Goal: Task Accomplishment & Management: Use online tool/utility

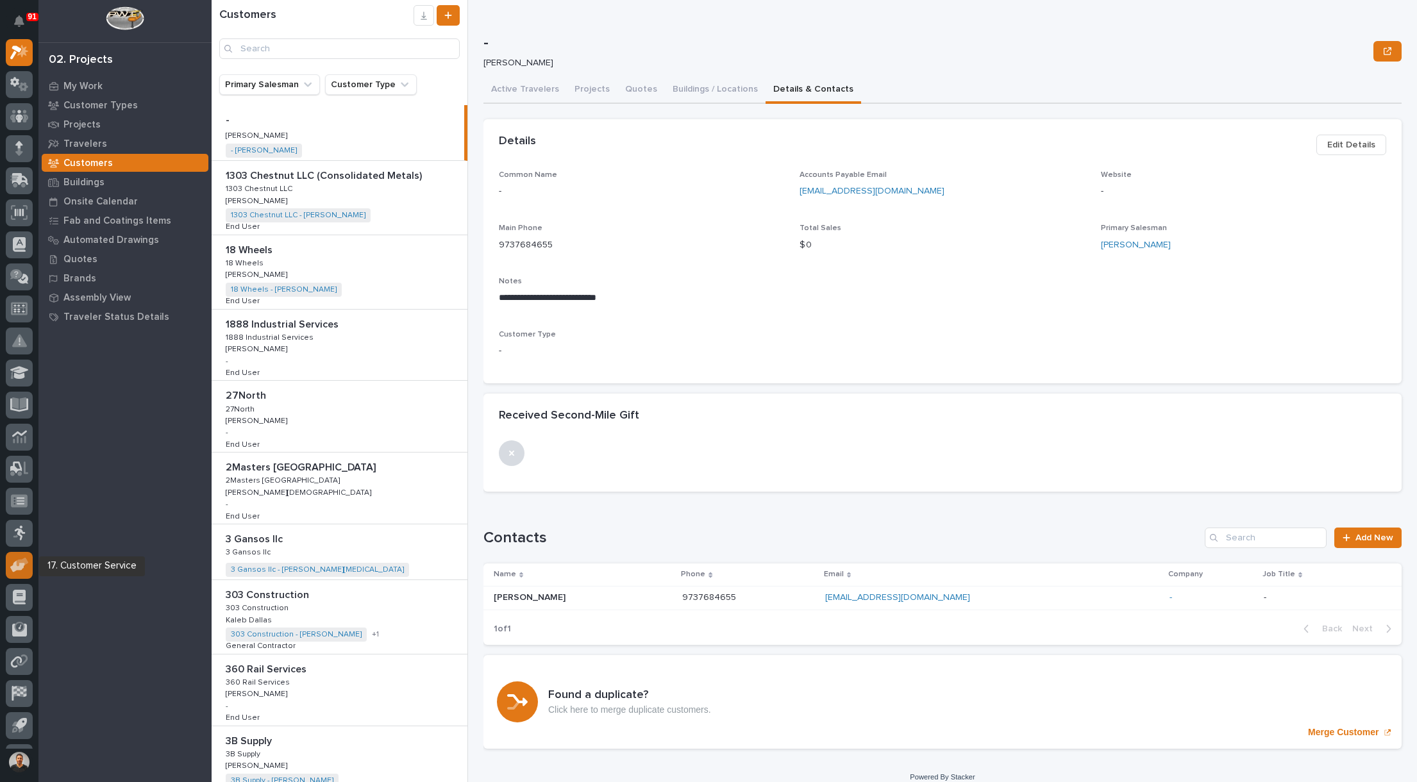
click at [22, 565] on icon at bounding box center [17, 566] width 15 height 12
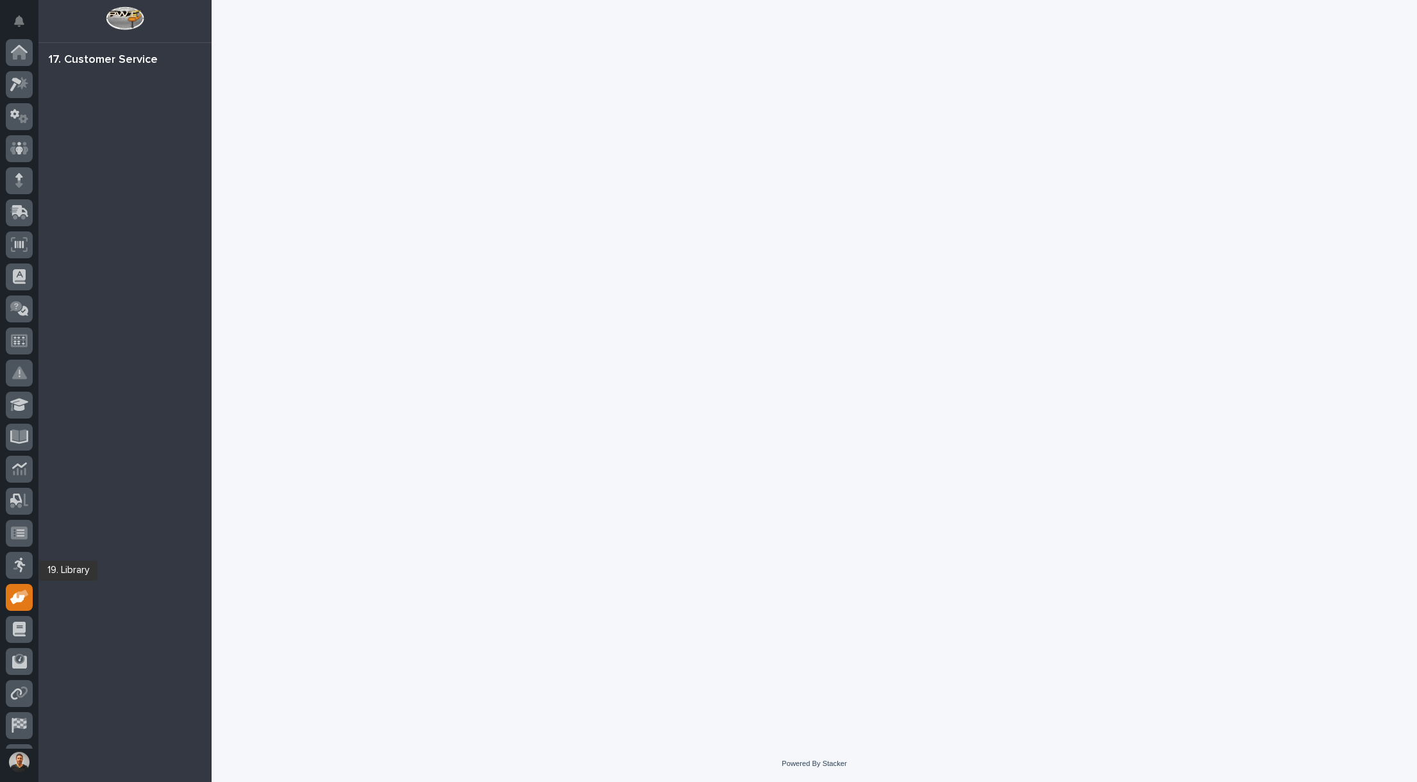
scroll to position [60, 0]
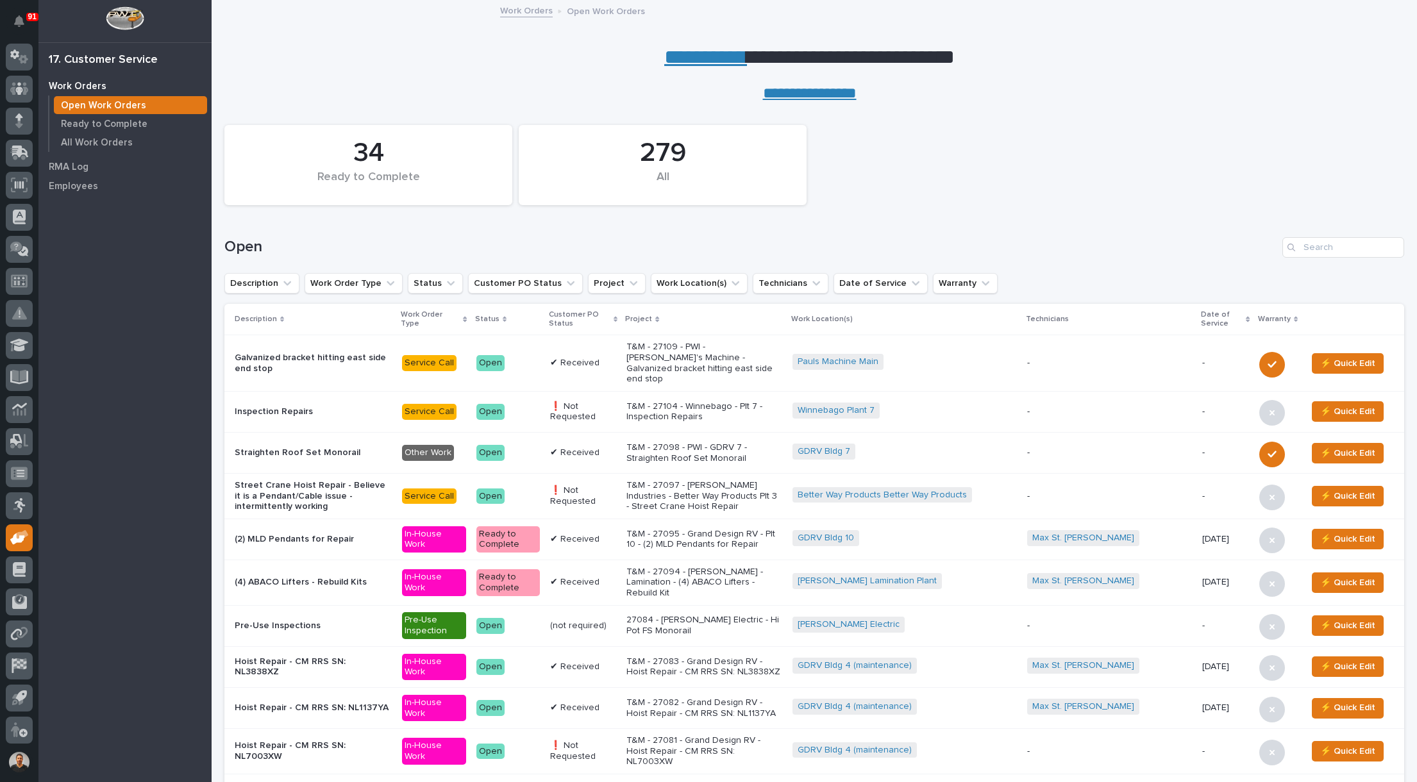
click at [708, 56] on link "**********" at bounding box center [705, 57] width 83 height 21
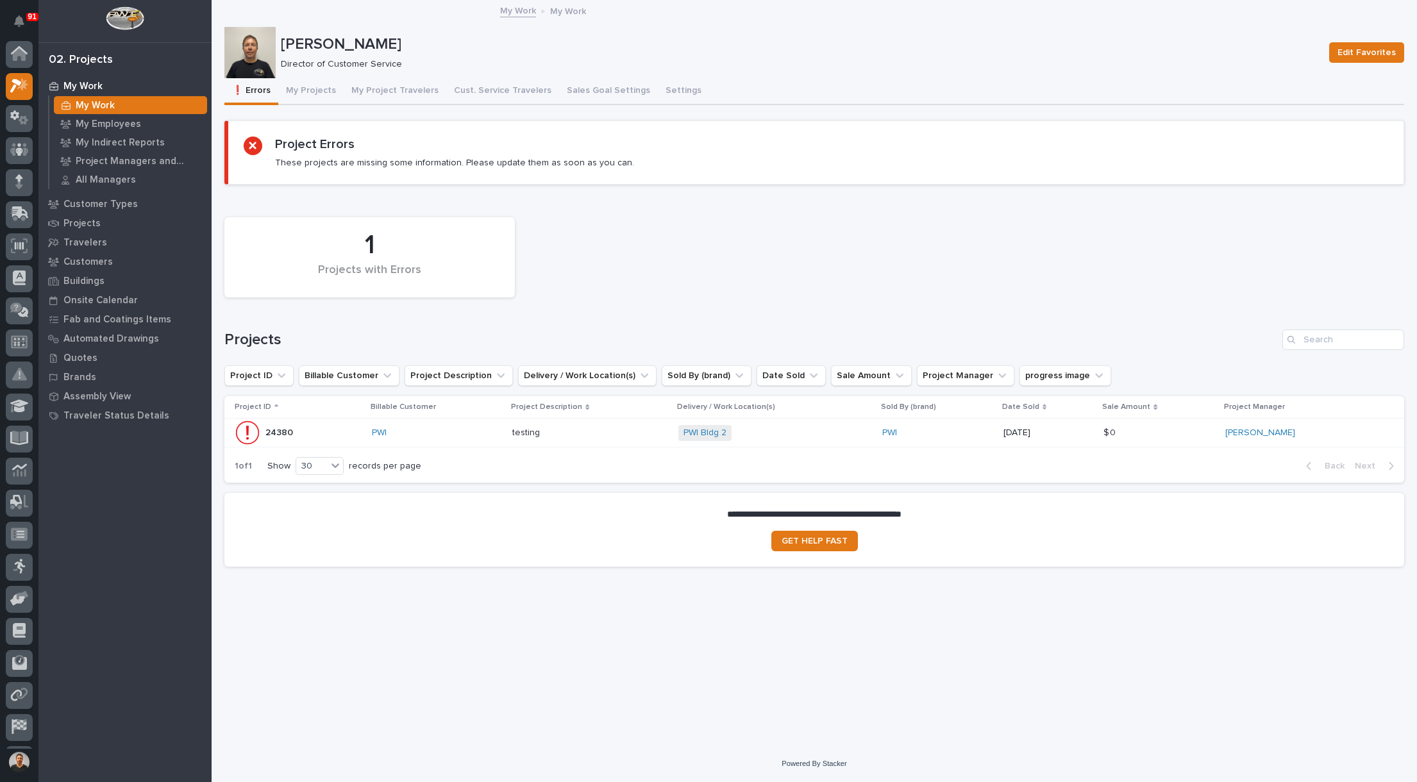
scroll to position [29, 0]
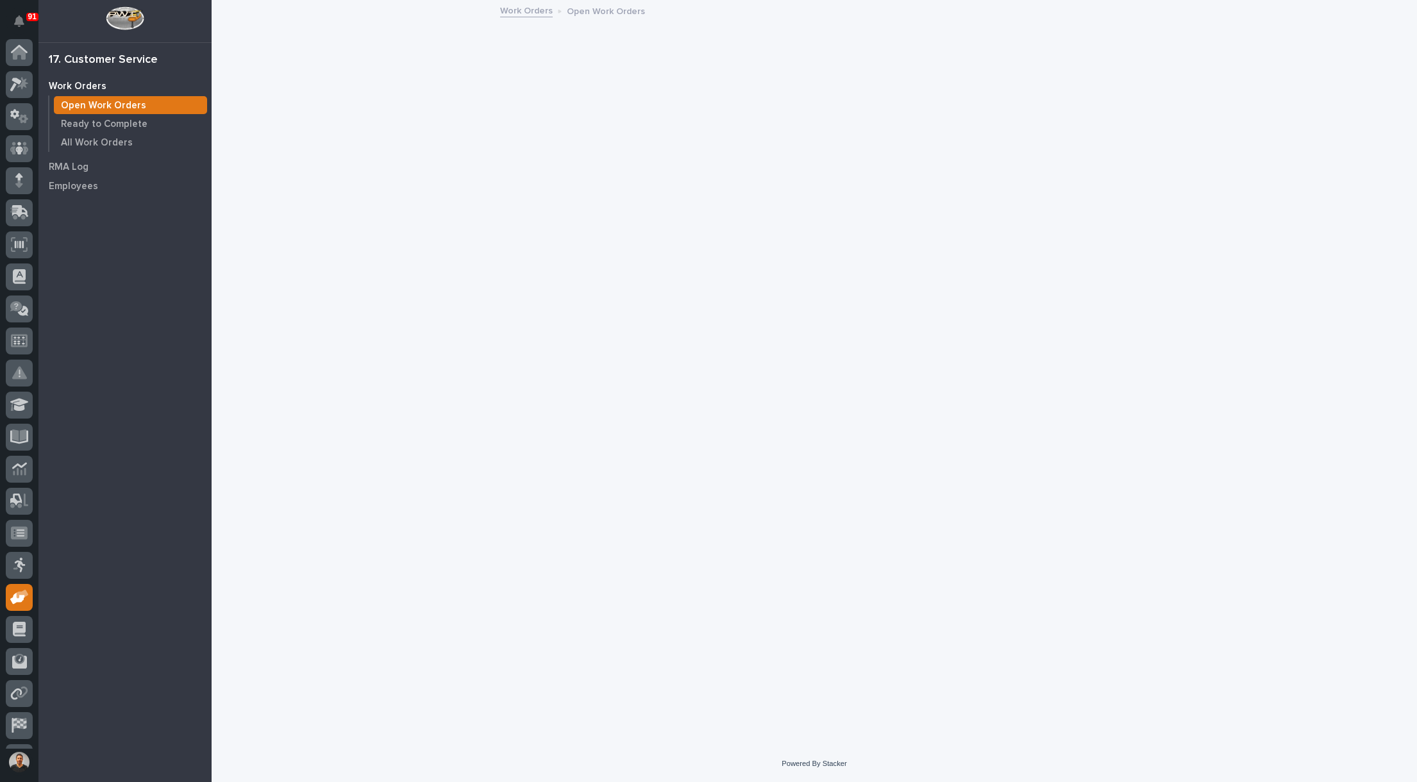
scroll to position [60, 0]
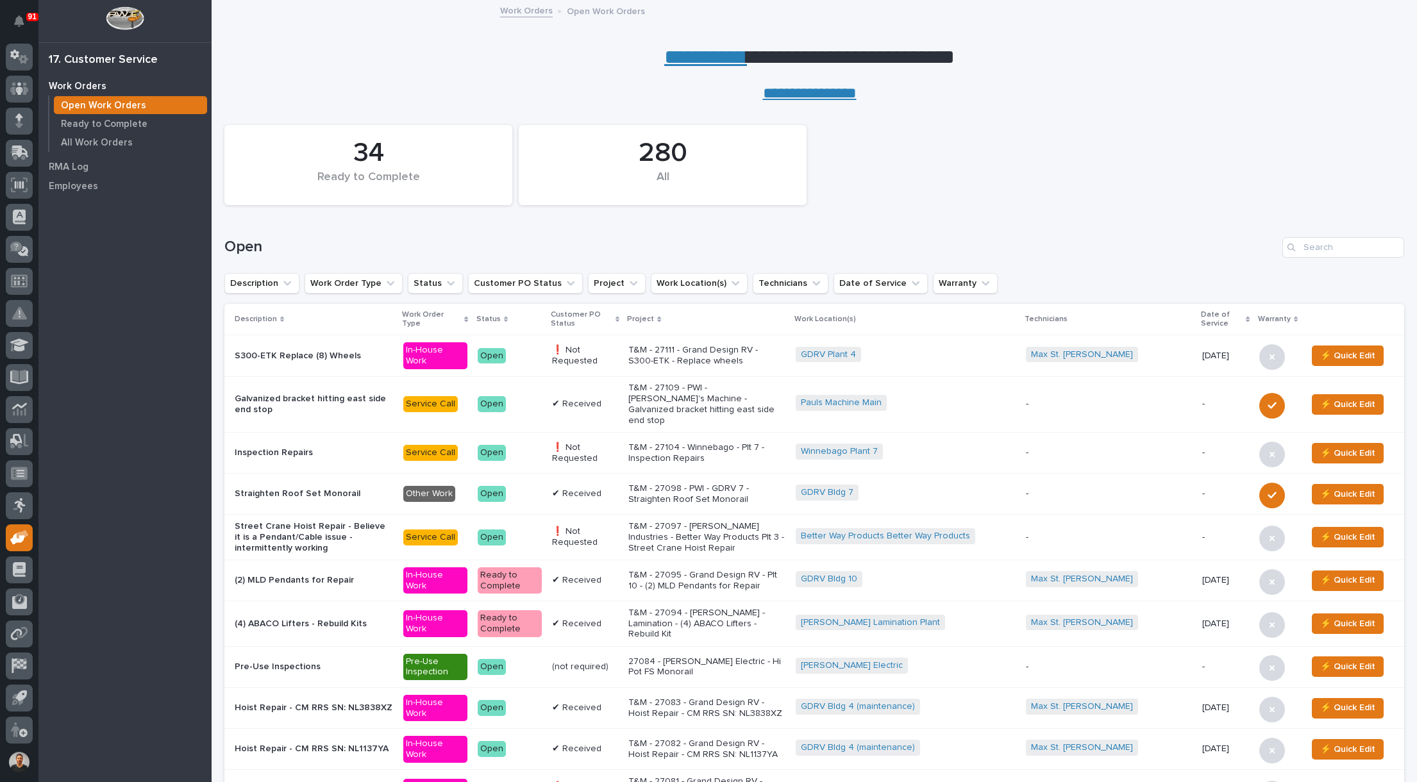
click at [697, 360] on p "T&M - 27111 - Grand Design RV - S300-ETK - Replace wheels" at bounding box center [706, 356] width 156 height 22
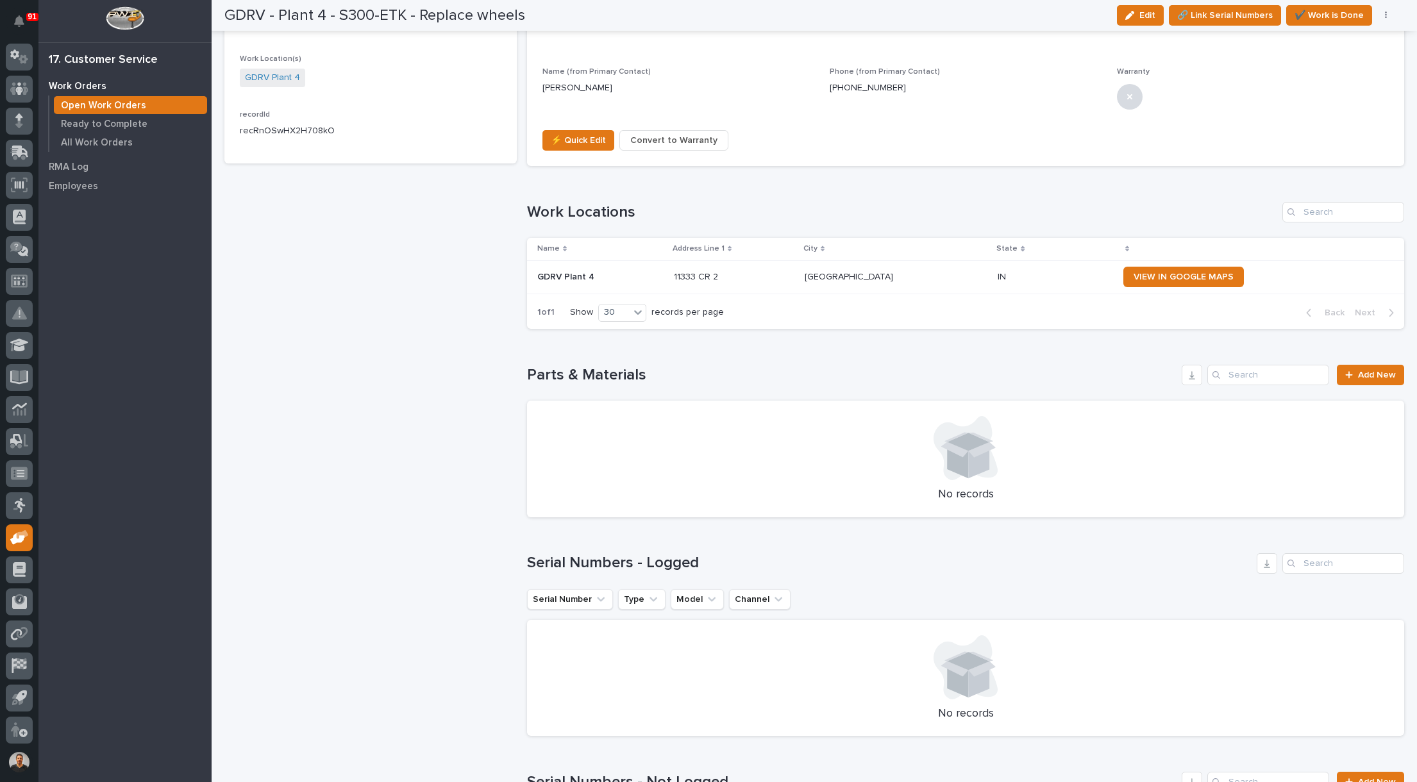
scroll to position [705, 0]
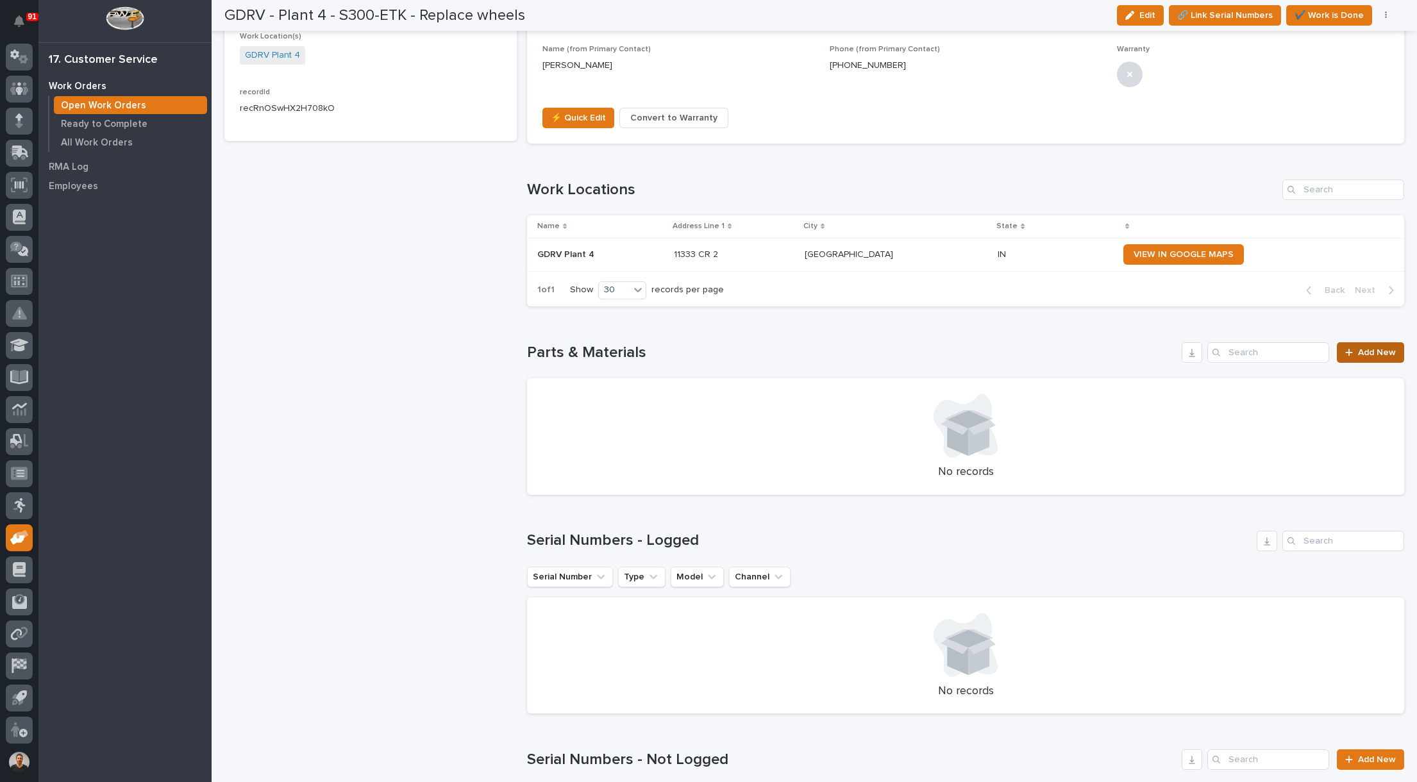
click at [1359, 359] on link "Add New" at bounding box center [1370, 352] width 67 height 21
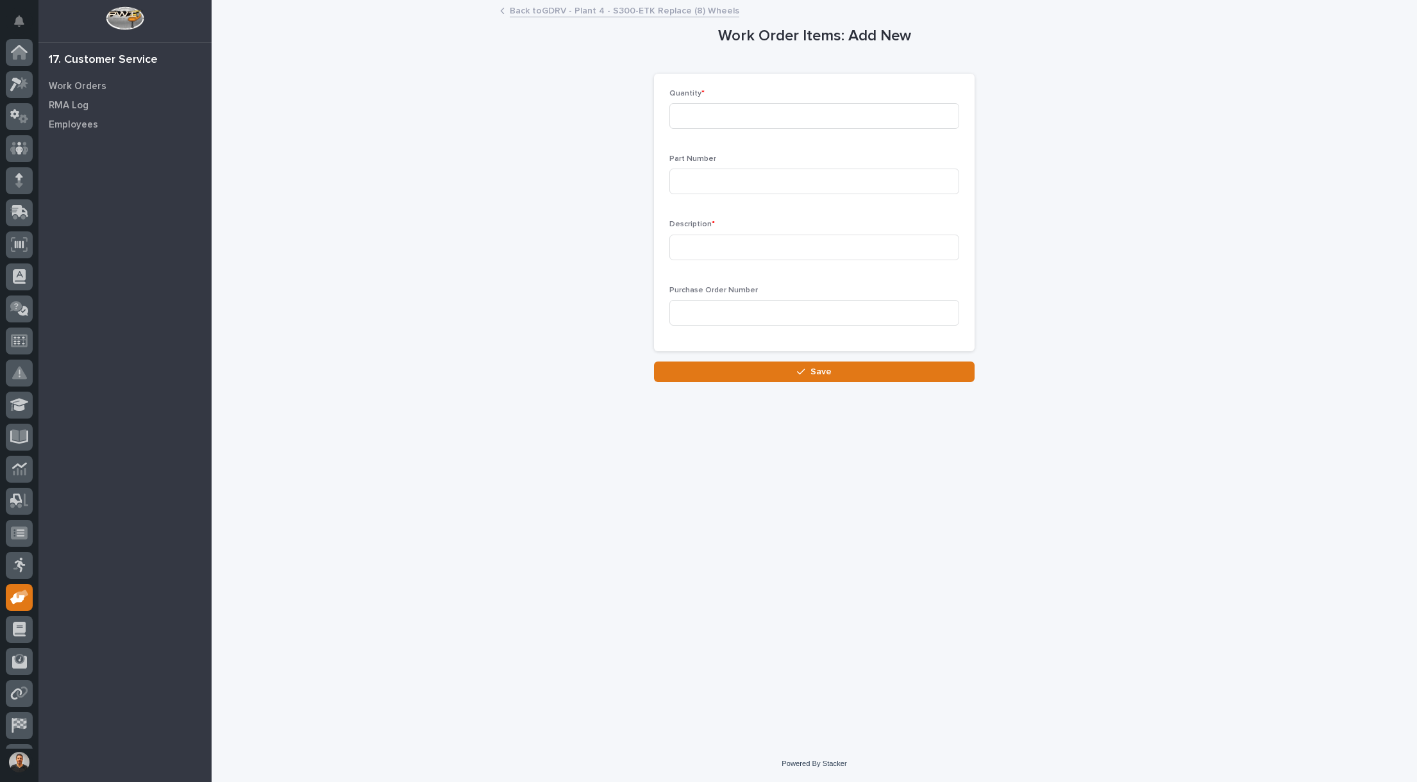
scroll to position [60, 0]
click at [764, 121] on input at bounding box center [814, 116] width 290 height 26
type input "8"
click at [728, 176] on input at bounding box center [814, 182] width 290 height 26
type input "600-50001"
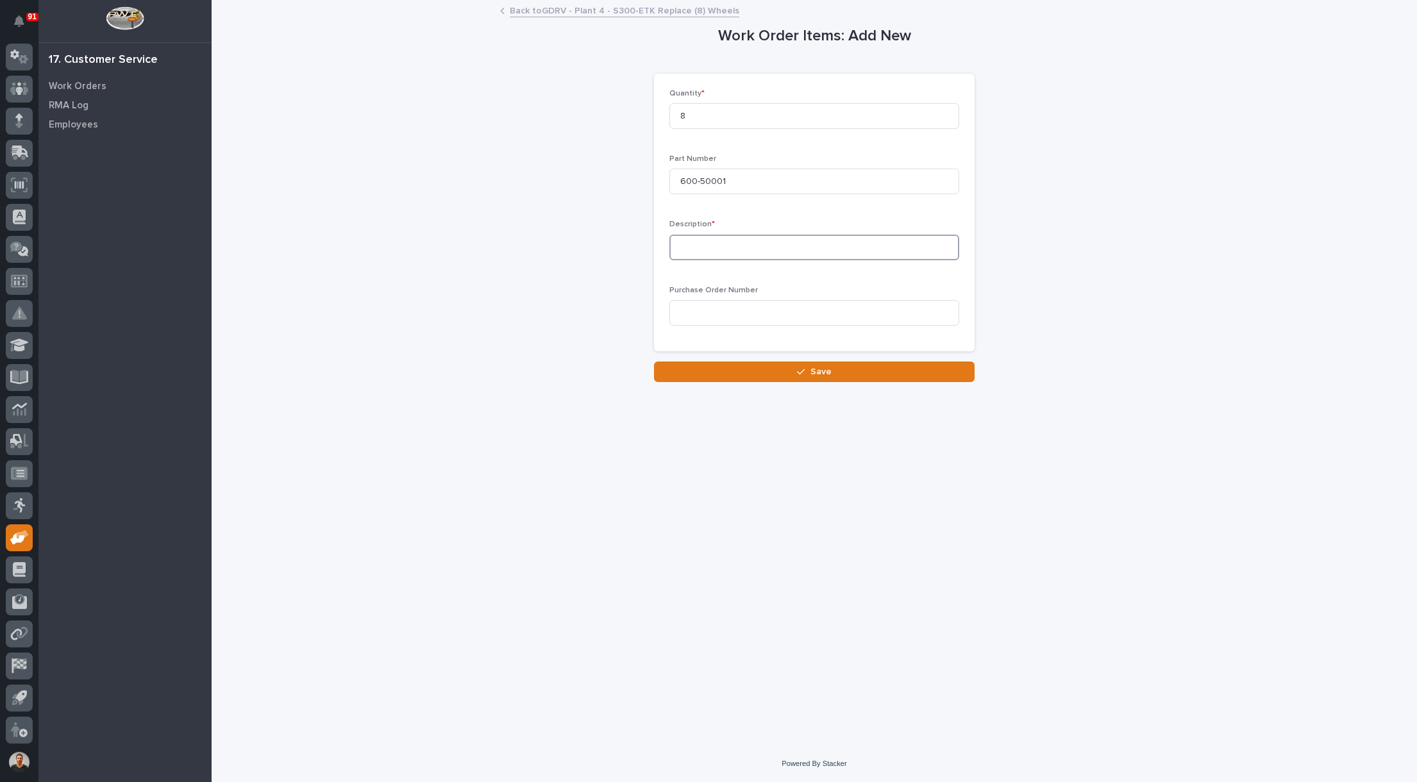
click at [694, 250] on input at bounding box center [814, 248] width 290 height 26
type input "E"
type input "S300-ETK Endtruck Wheel"
click at [894, 376] on button "Save" at bounding box center [814, 372] width 321 height 21
